Goal: Navigation & Orientation: Find specific page/section

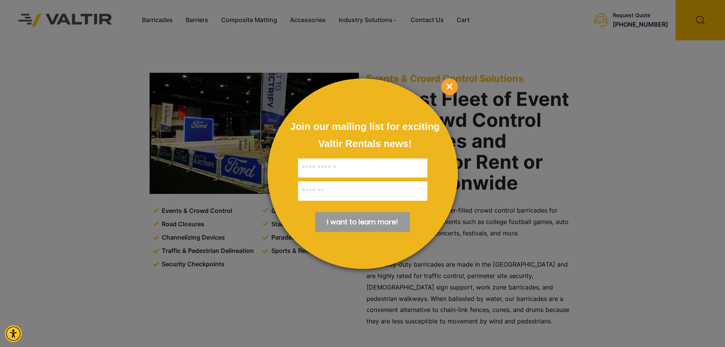
click at [451, 88] on span "×" at bounding box center [449, 86] width 17 height 17
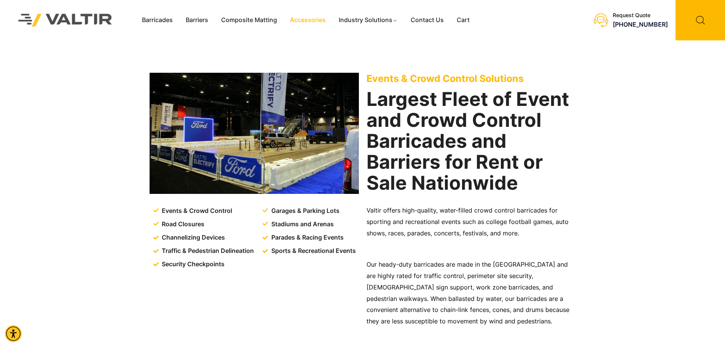
click at [311, 19] on link "Accessories" at bounding box center [308, 19] width 49 height 11
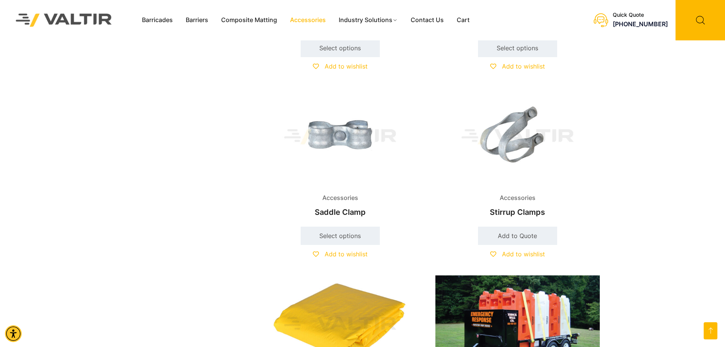
scroll to position [1294, 0]
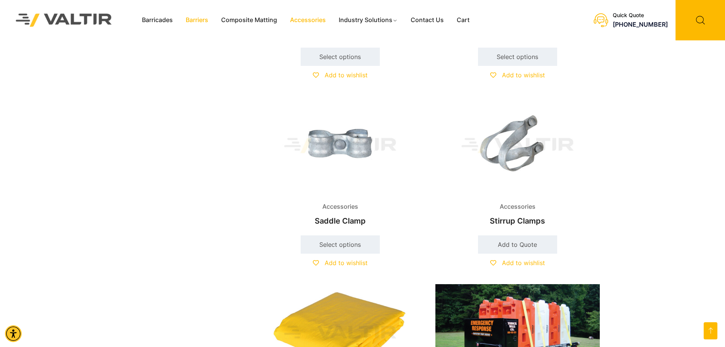
click at [199, 21] on link "Barriers" at bounding box center [196, 19] width 35 height 11
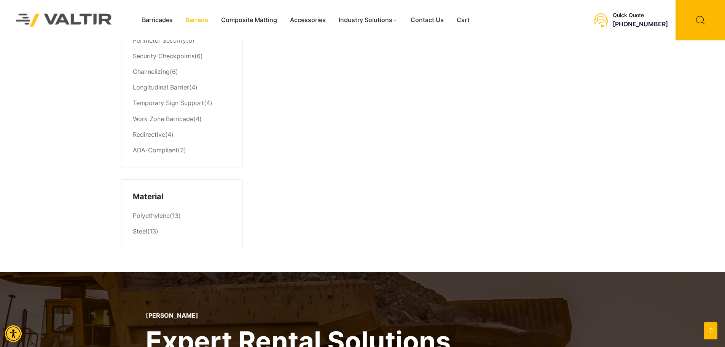
scroll to position [320, 0]
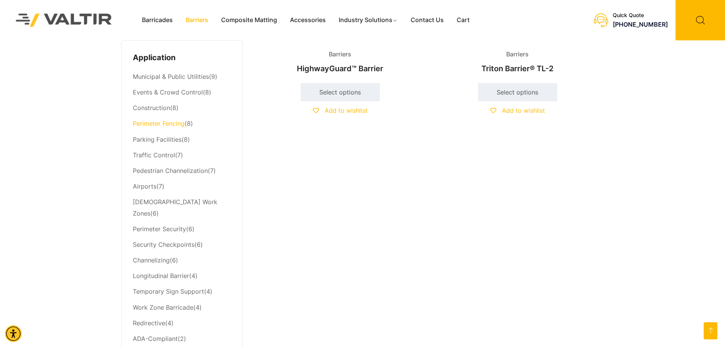
click at [156, 123] on link "Perimeter Fencing" at bounding box center [159, 124] width 52 height 8
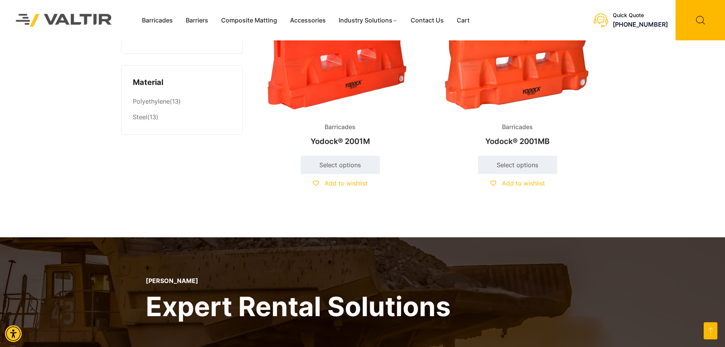
scroll to position [685, 0]
